Goal: Information Seeking & Learning: Learn about a topic

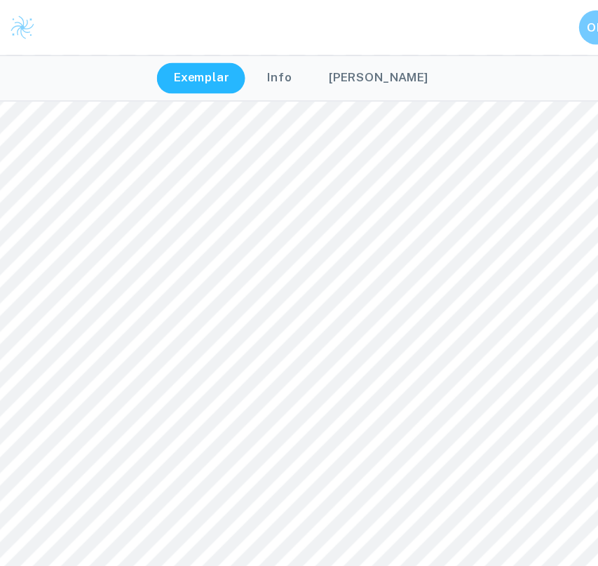
scroll to position [18162, 0]
